Goal: Task Accomplishment & Management: Complete application form

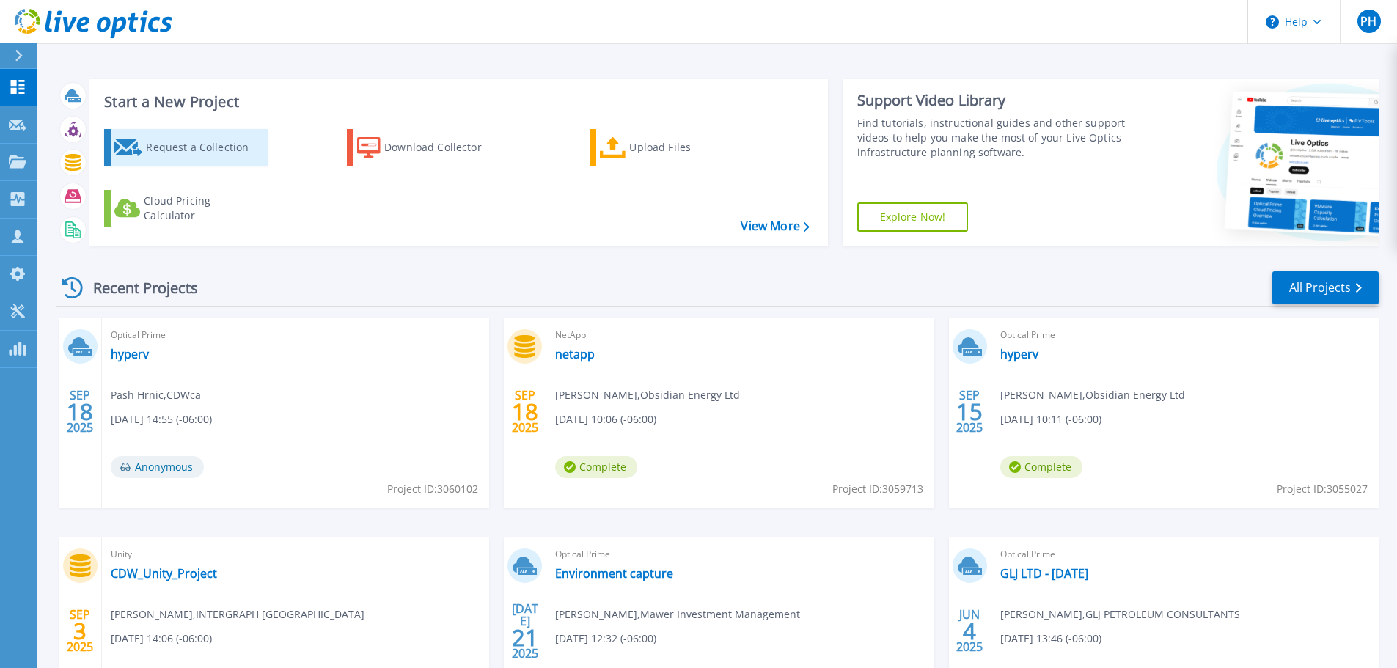
click at [208, 144] on div "Request a Collection" at bounding box center [204, 147] width 117 height 29
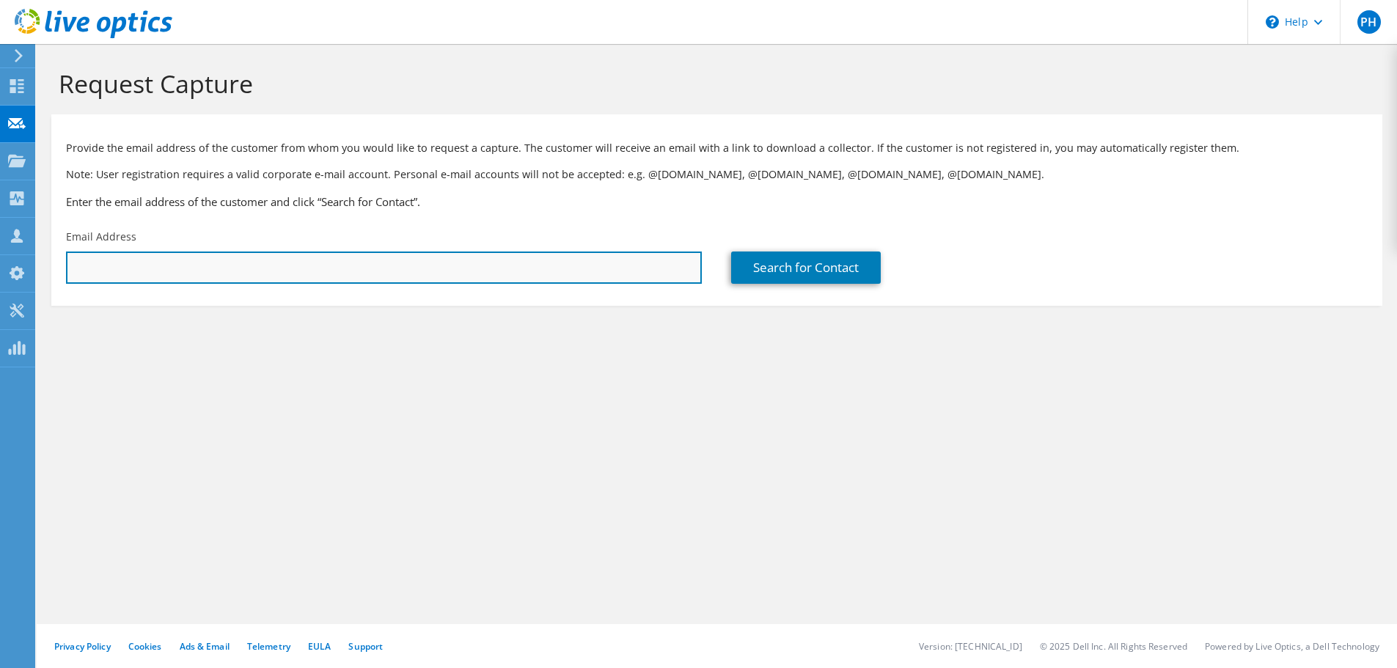
click at [167, 260] on input "text" at bounding box center [384, 268] width 636 height 32
paste input "dave.laroche@ymanitoba.ca"
type input "dave.laroche@ymanitoba.ca"
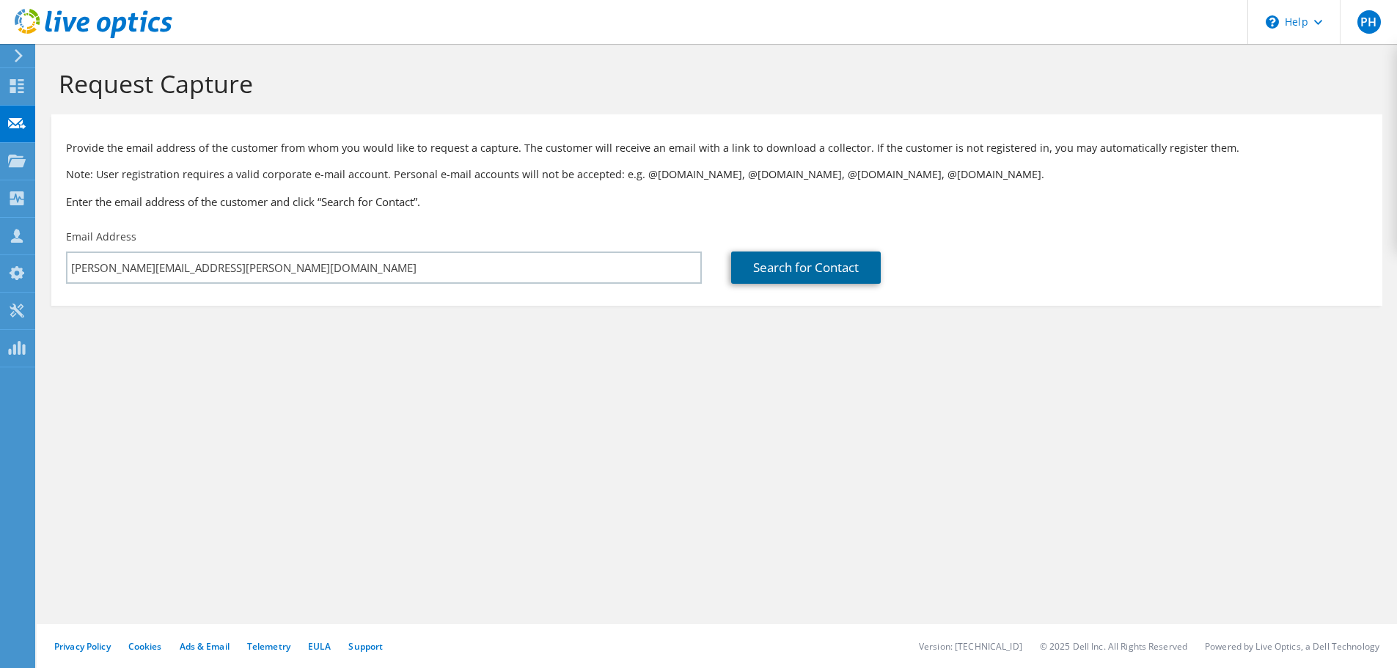
click at [778, 268] on link "Search for Contact" at bounding box center [806, 268] width 150 height 32
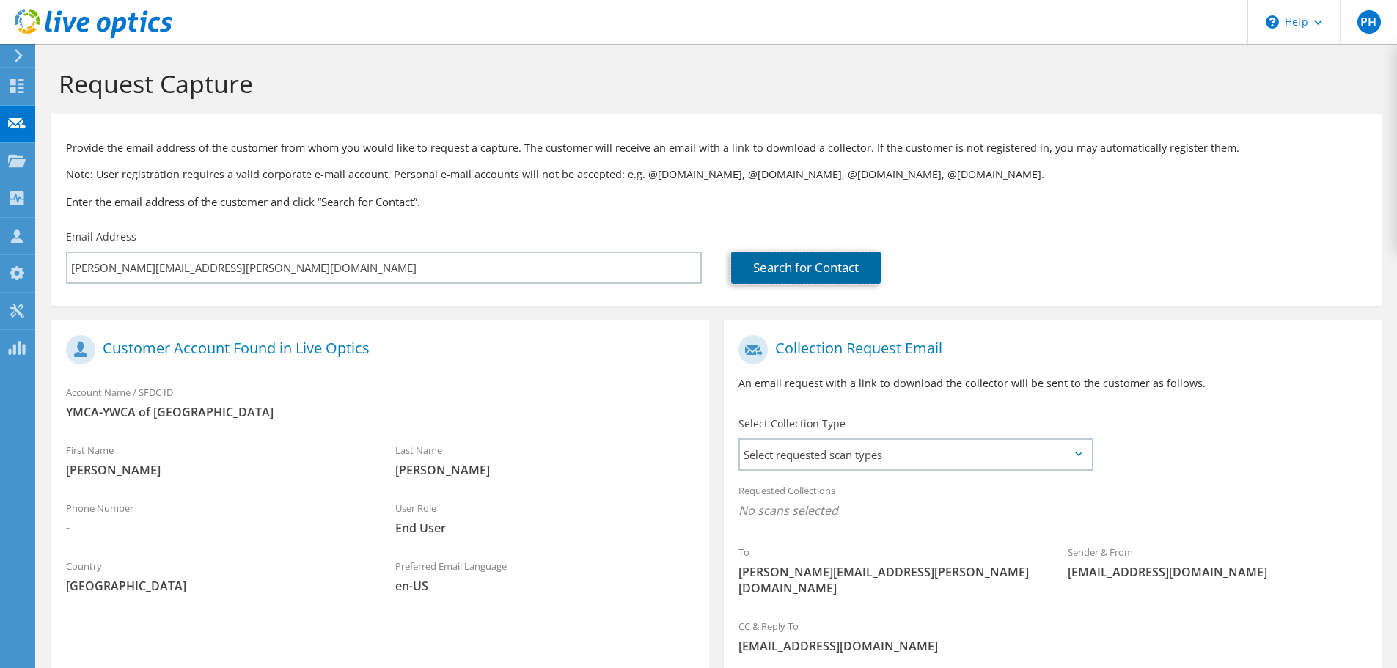
scroll to position [134, 0]
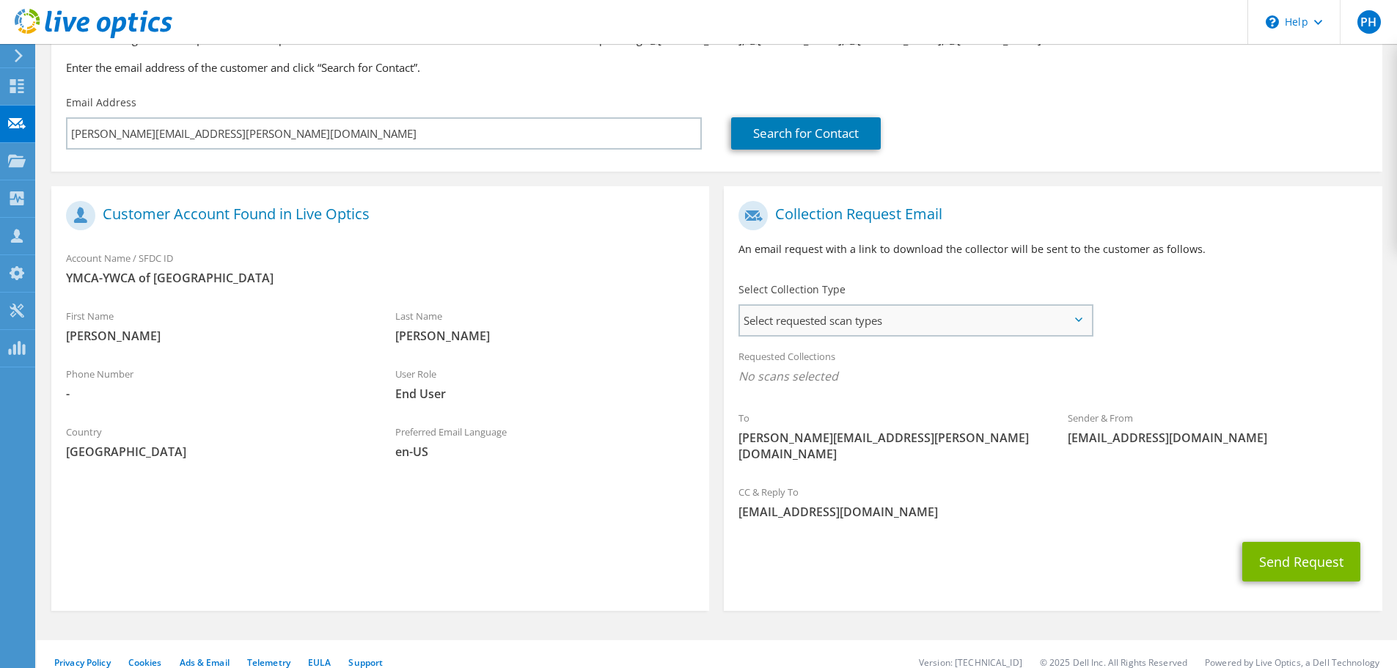
click at [871, 325] on span "Select requested scan types" at bounding box center [915, 320] width 351 height 29
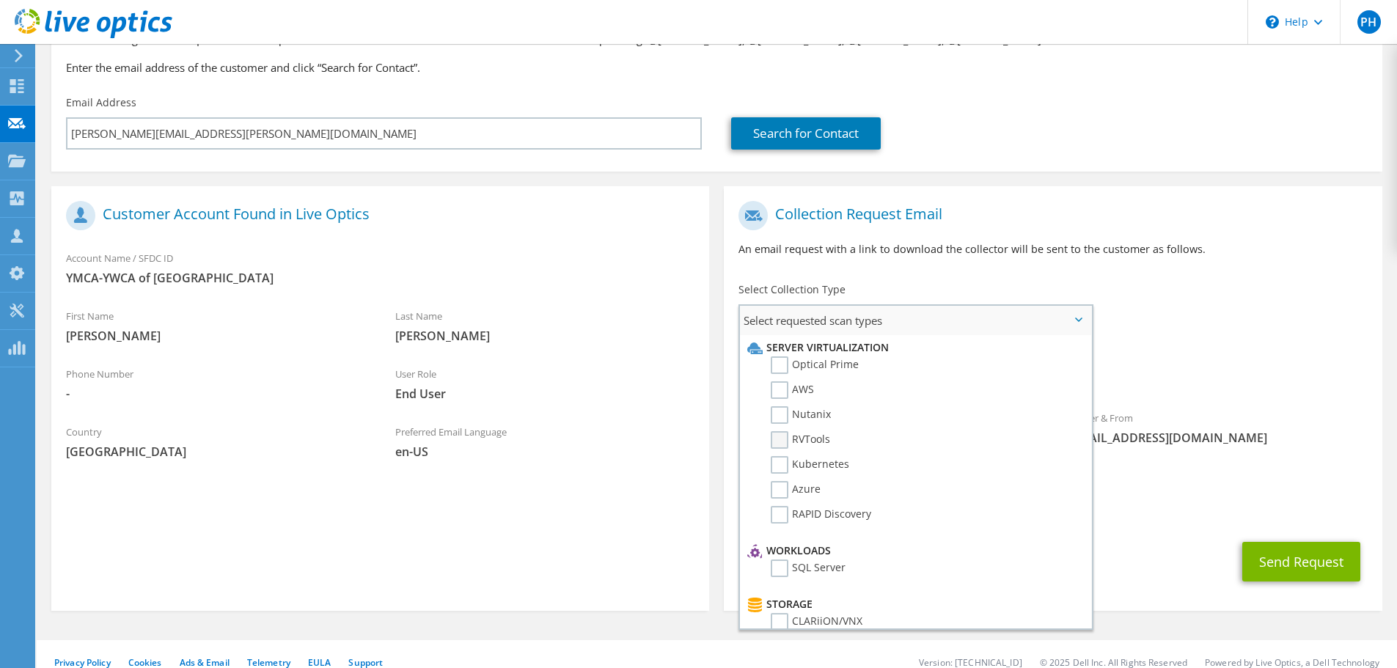
click at [783, 445] on label "RVTools" at bounding box center [800, 440] width 59 height 18
click at [0, 0] on input "RVTools" at bounding box center [0, 0] width 0 height 0
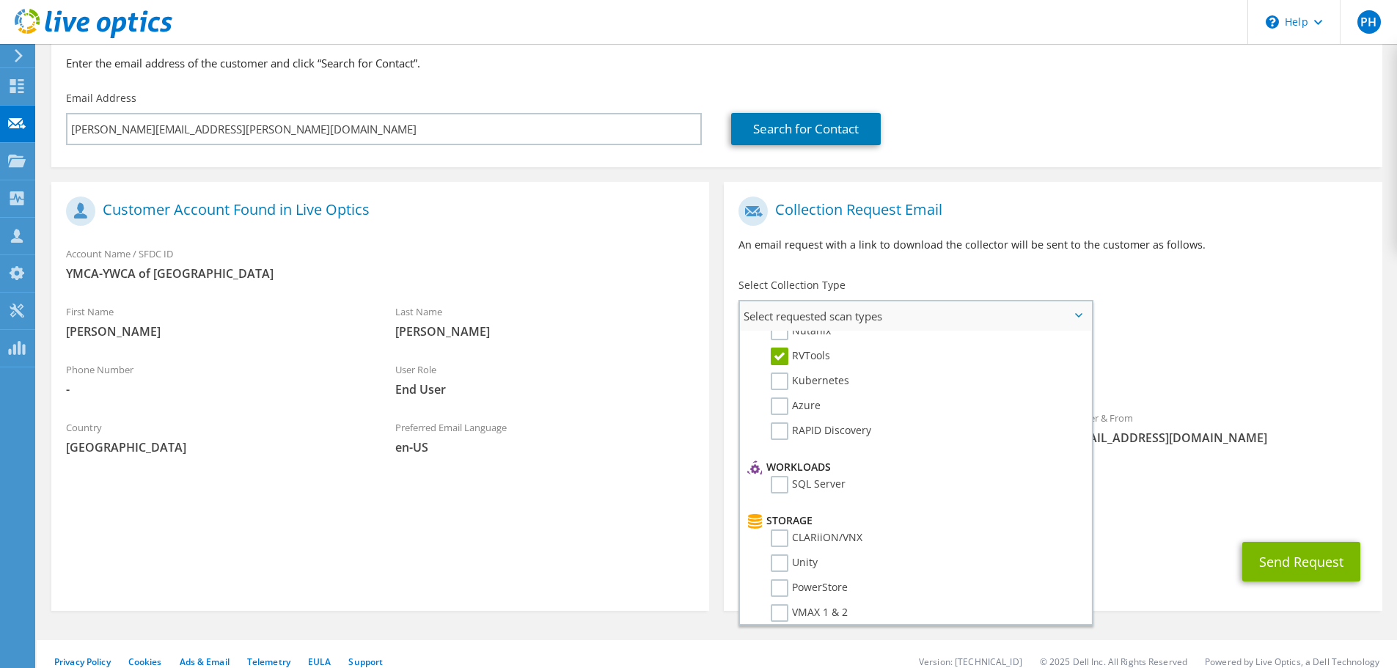
scroll to position [0, 0]
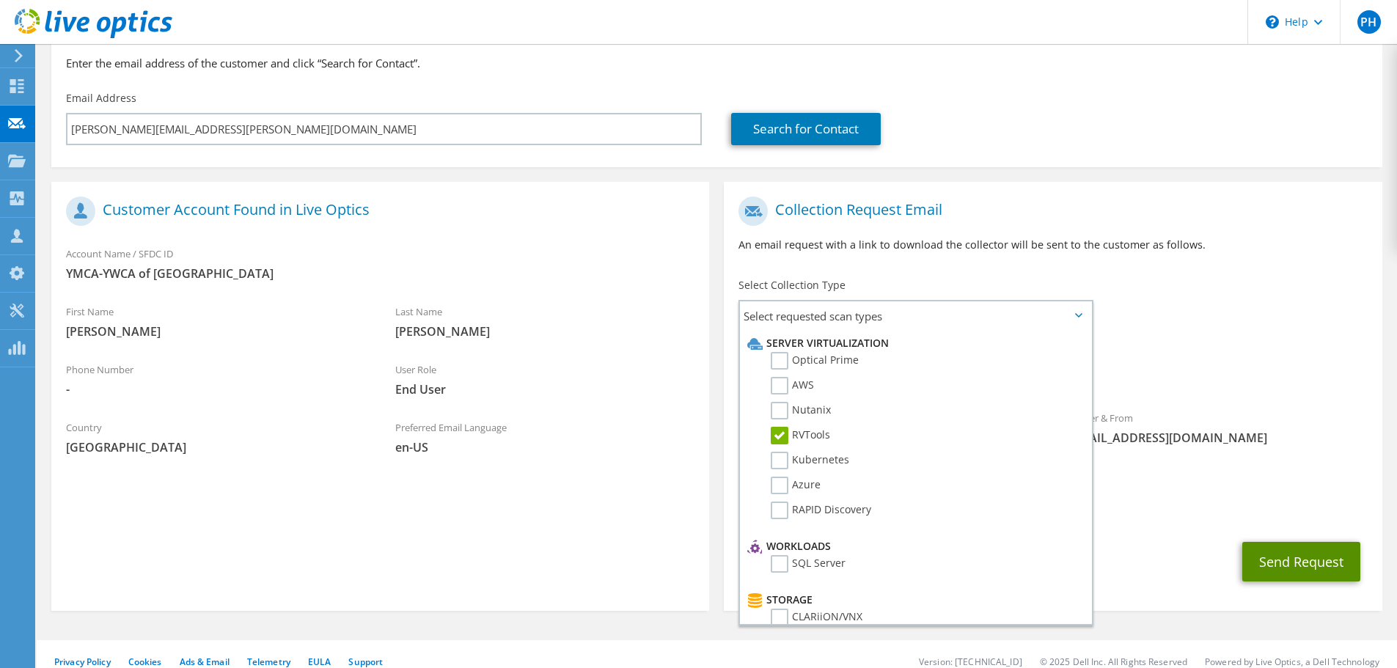
click at [1293, 544] on button "Send Request" at bounding box center [1302, 562] width 118 height 40
